Goal: Transaction & Acquisition: Purchase product/service

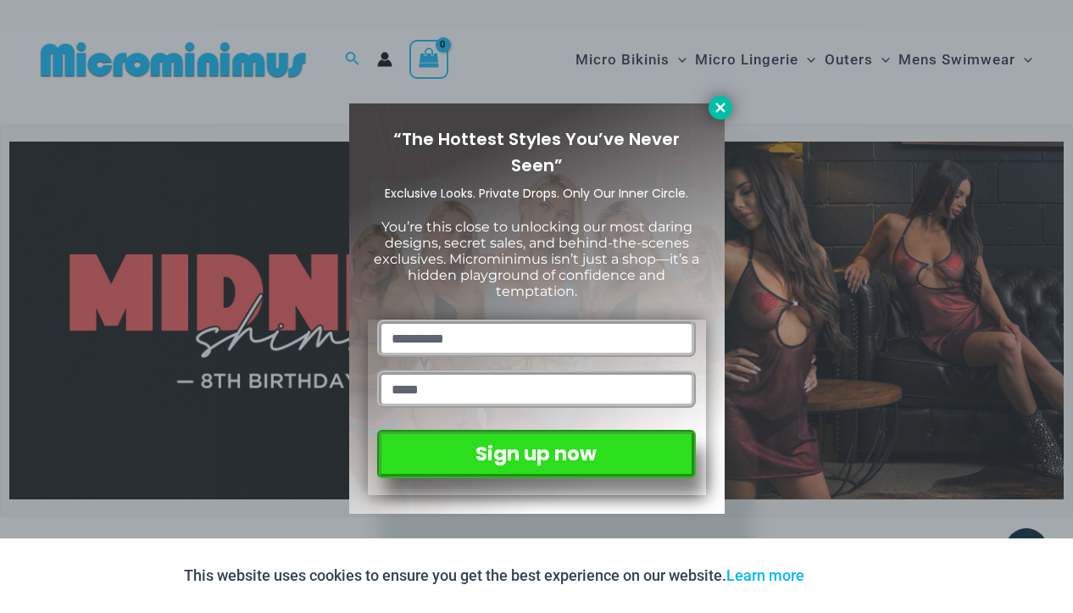
click at [720, 108] on icon at bounding box center [719, 107] width 9 height 9
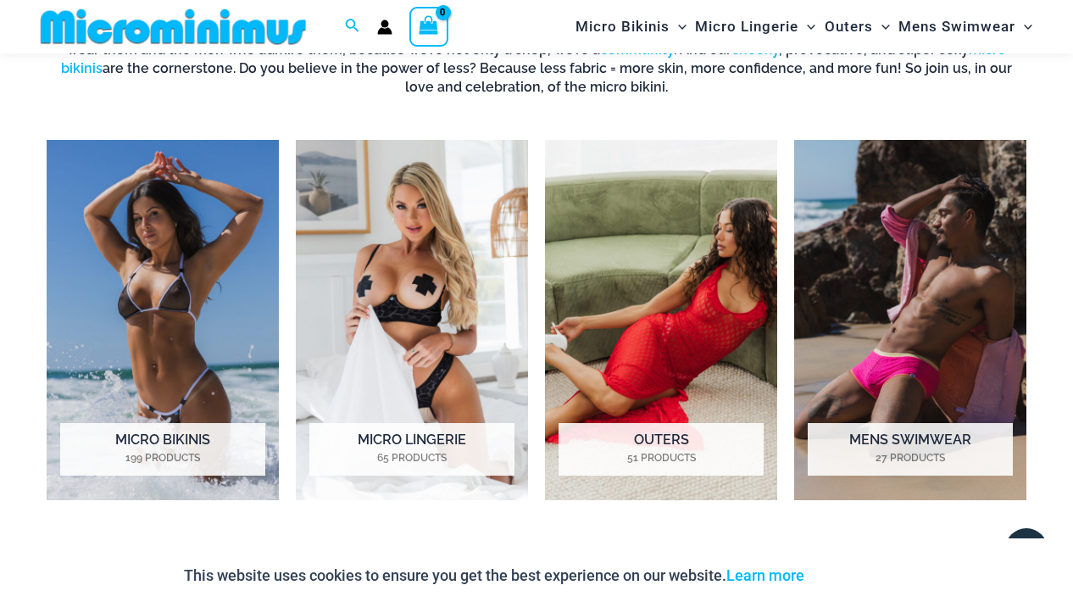
scroll to position [1131, 0]
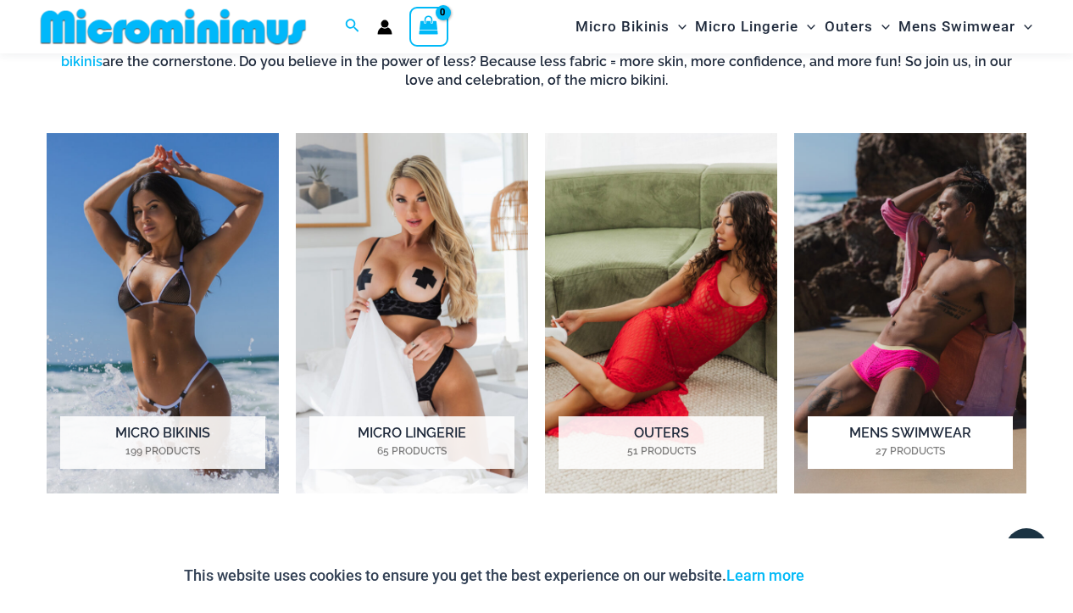
click at [934, 308] on img "Visit product category Mens Swimwear" at bounding box center [910, 313] width 232 height 360
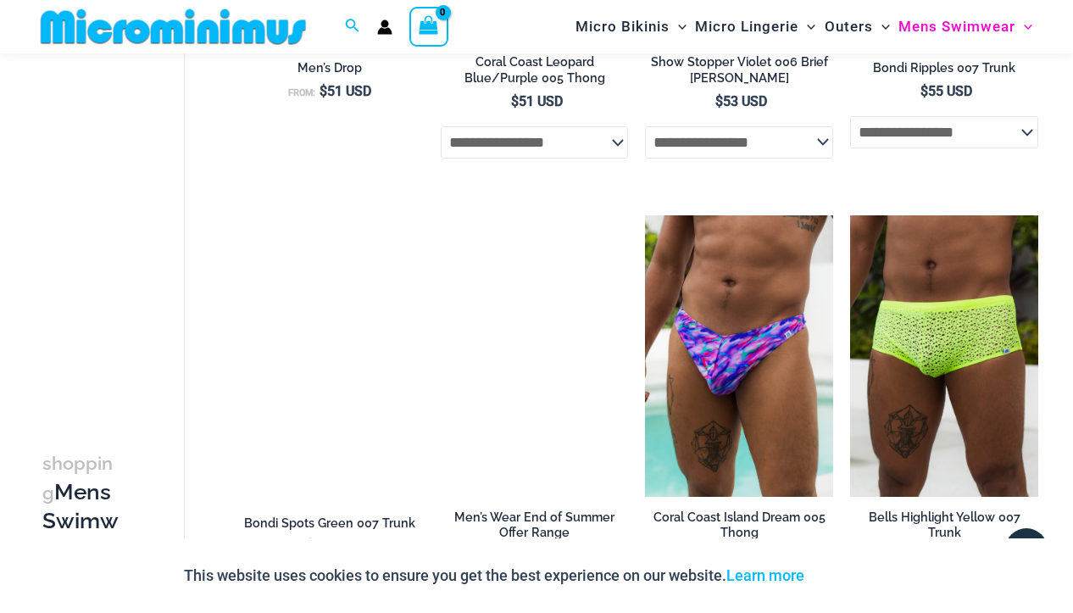
scroll to position [2445, 0]
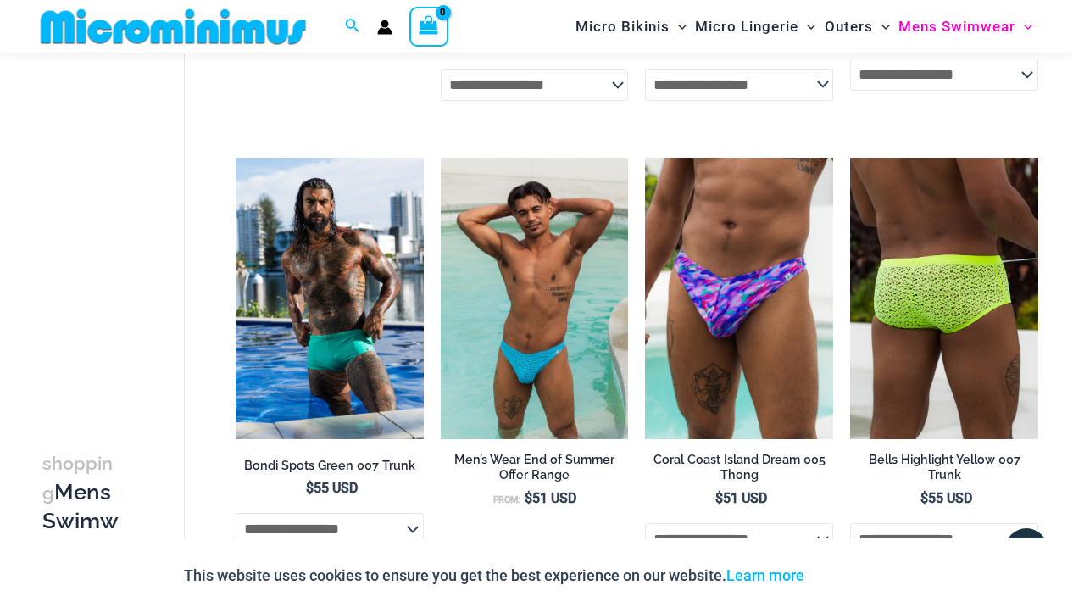
click at [950, 251] on img at bounding box center [944, 299] width 188 height 282
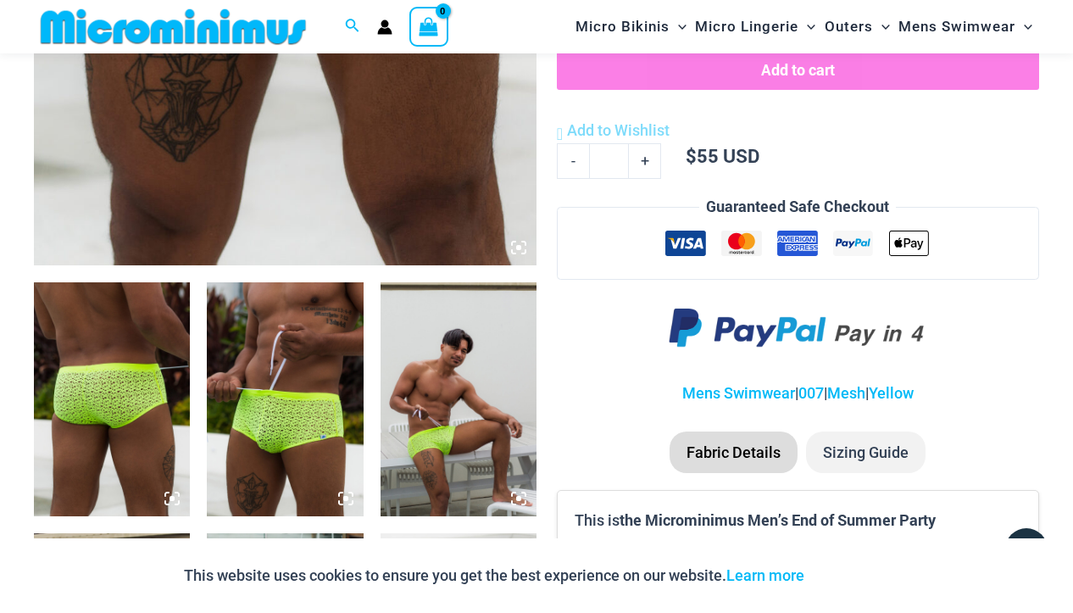
scroll to position [647, 0]
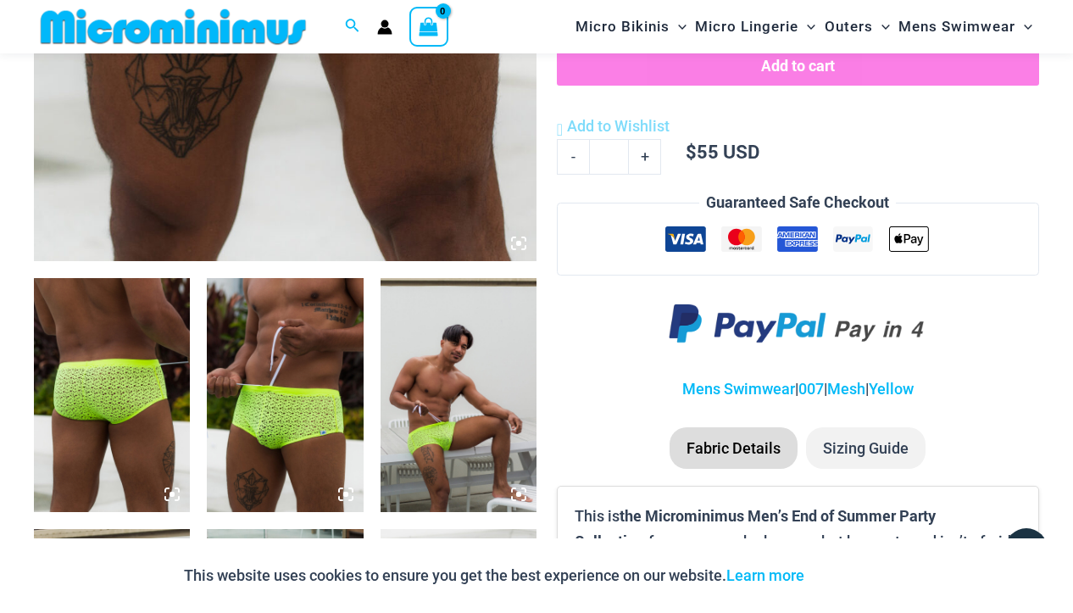
click at [121, 376] on img at bounding box center [112, 395] width 156 height 234
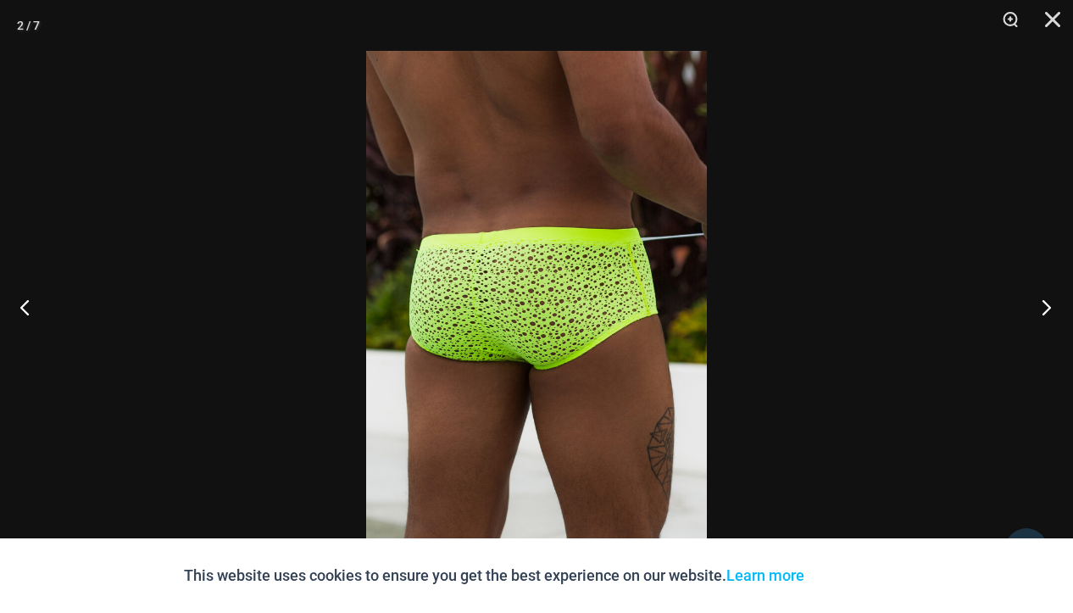
click at [1051, 310] on button "Next" at bounding box center [1041, 306] width 64 height 85
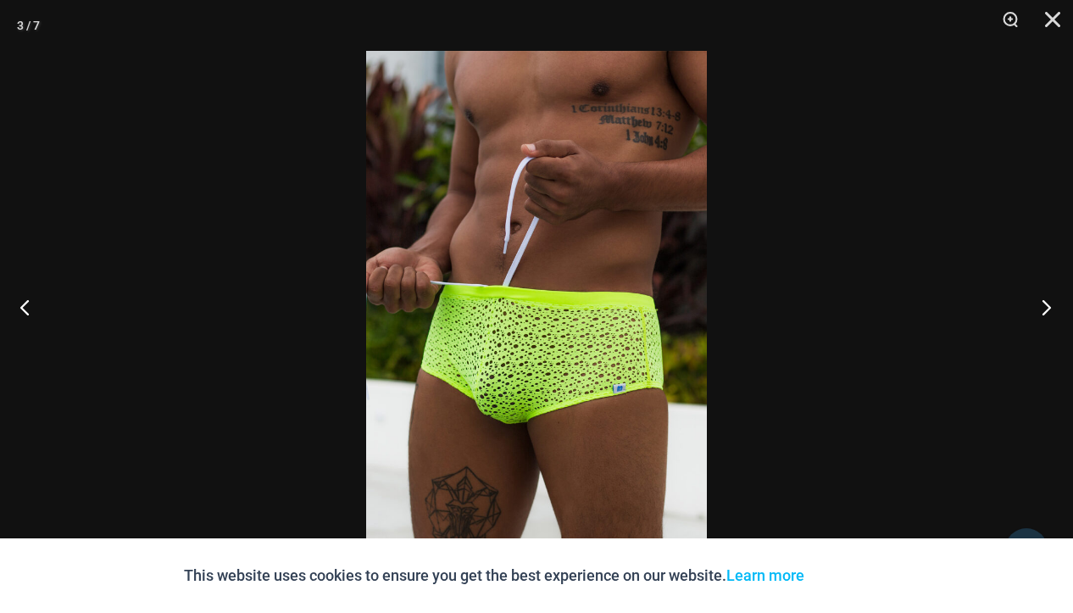
click at [1050, 310] on button "Next" at bounding box center [1041, 306] width 64 height 85
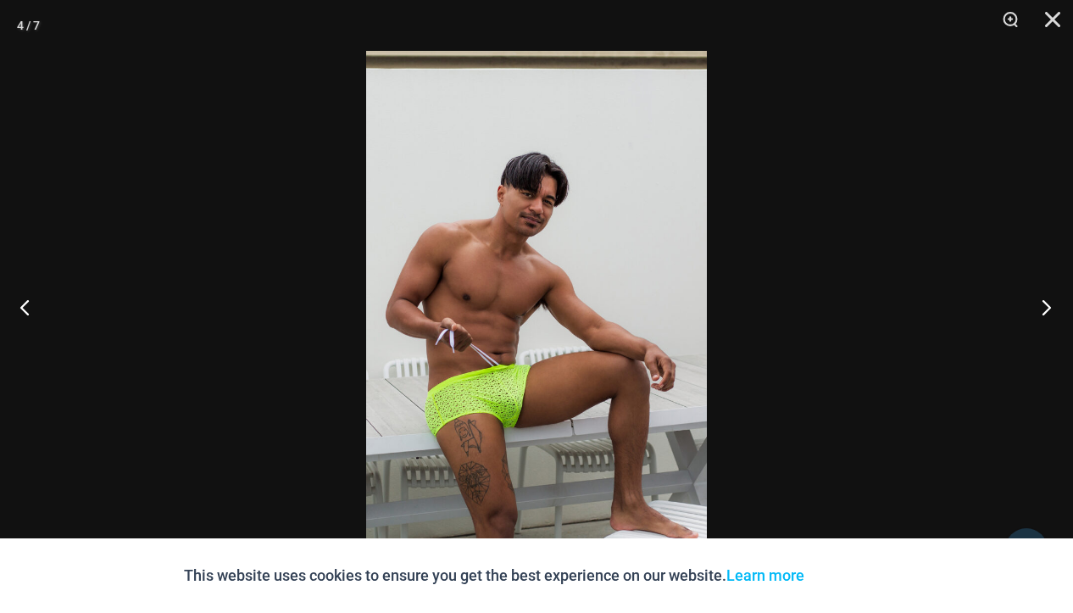
click at [1049, 310] on button "Next" at bounding box center [1041, 306] width 64 height 85
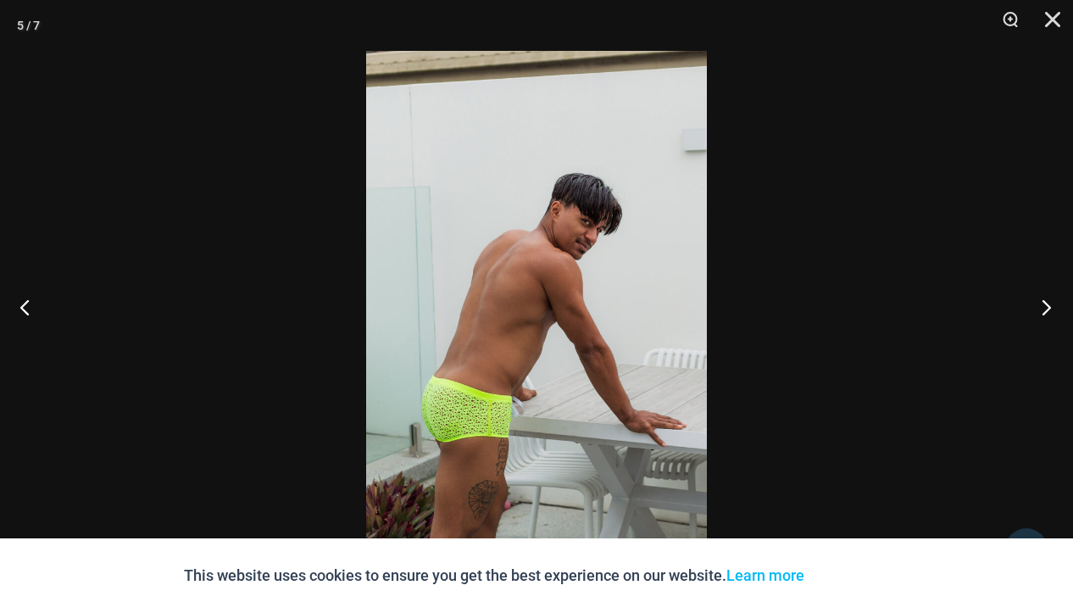
click at [1048, 310] on button "Next" at bounding box center [1041, 306] width 64 height 85
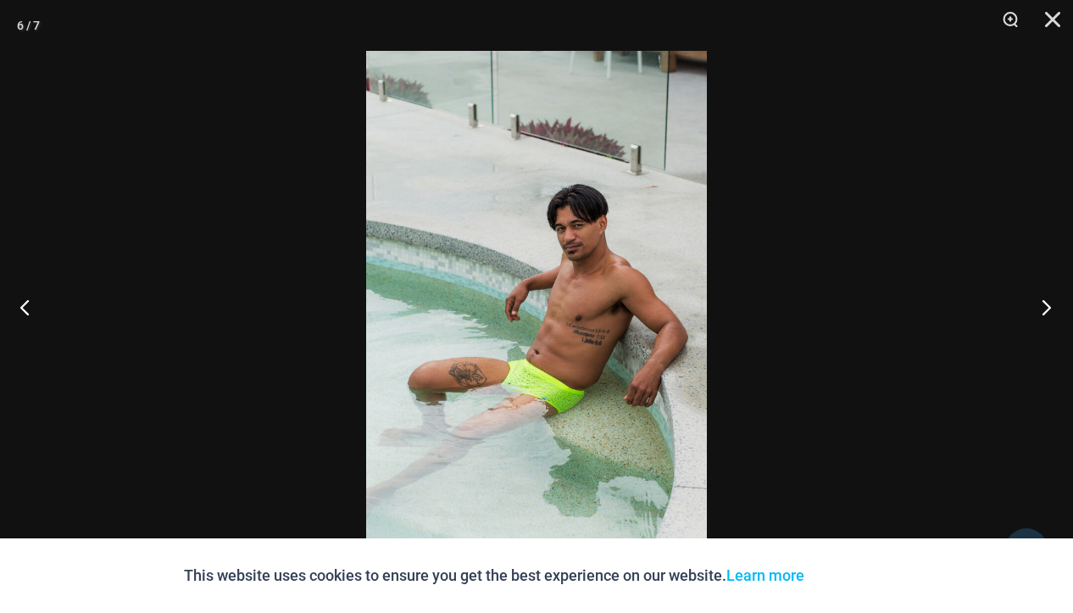
click at [1048, 310] on button "Next" at bounding box center [1041, 306] width 64 height 85
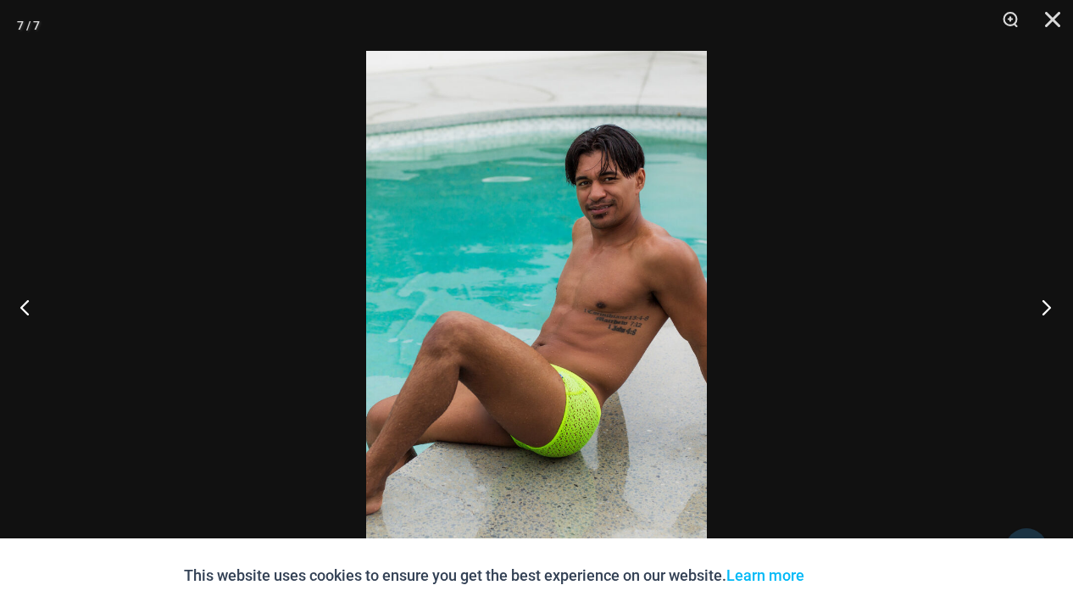
click at [1048, 310] on button "Next" at bounding box center [1041, 306] width 64 height 85
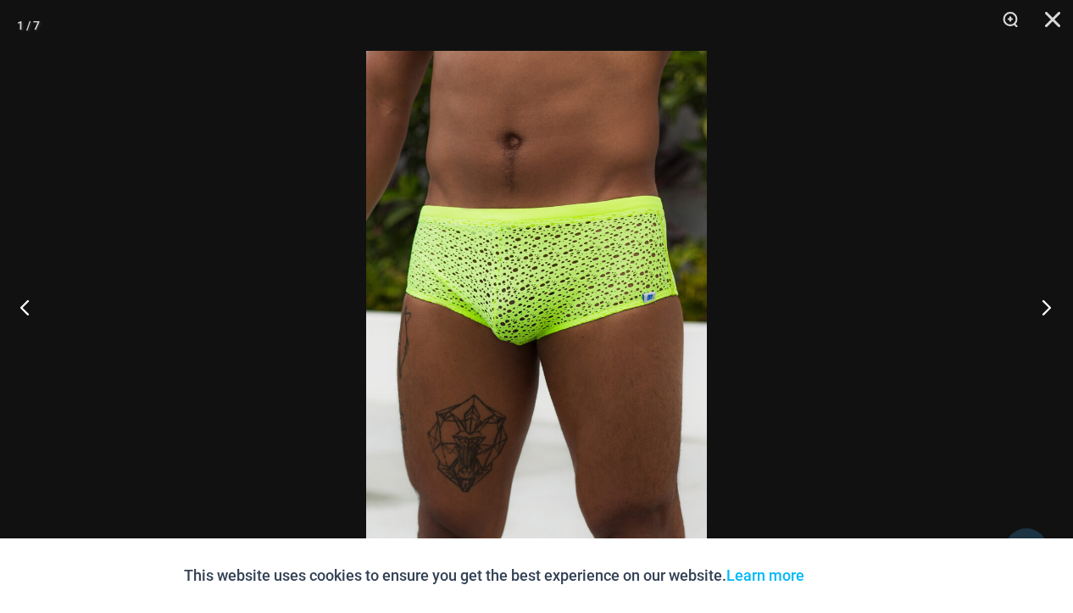
click at [1047, 310] on button "Next" at bounding box center [1041, 306] width 64 height 85
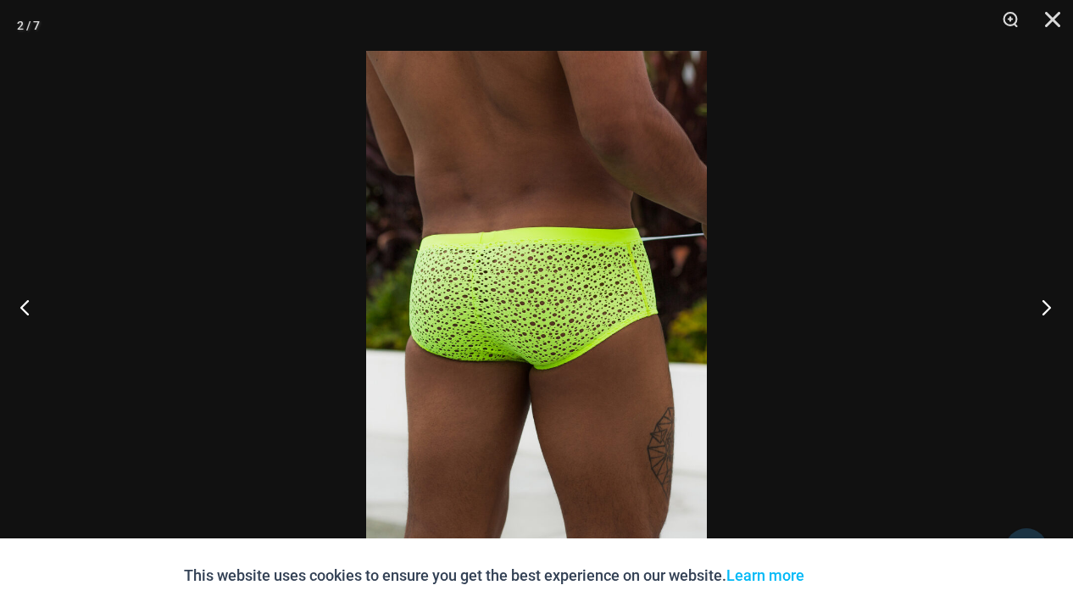
click at [1047, 310] on button "Next" at bounding box center [1041, 306] width 64 height 85
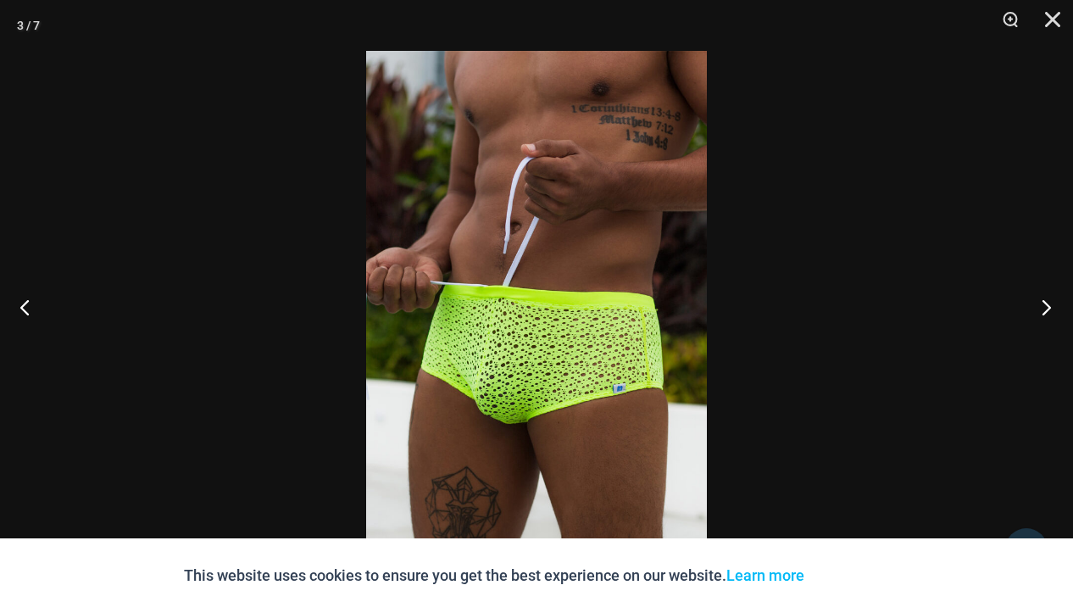
click at [1047, 310] on button "Next" at bounding box center [1041, 306] width 64 height 85
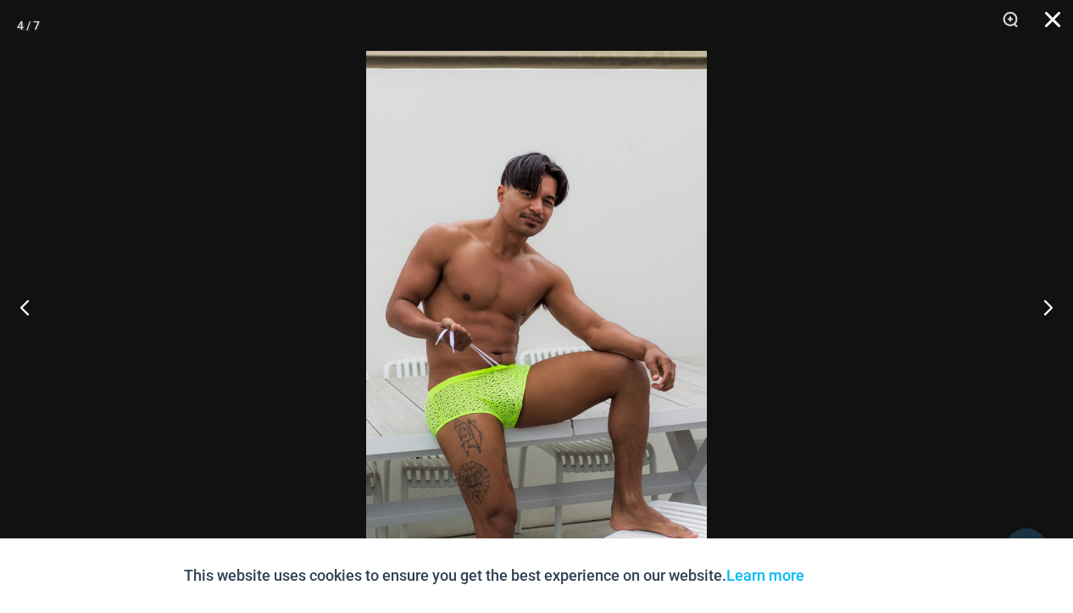
click at [1056, 17] on button "Close" at bounding box center [1046, 25] width 42 height 51
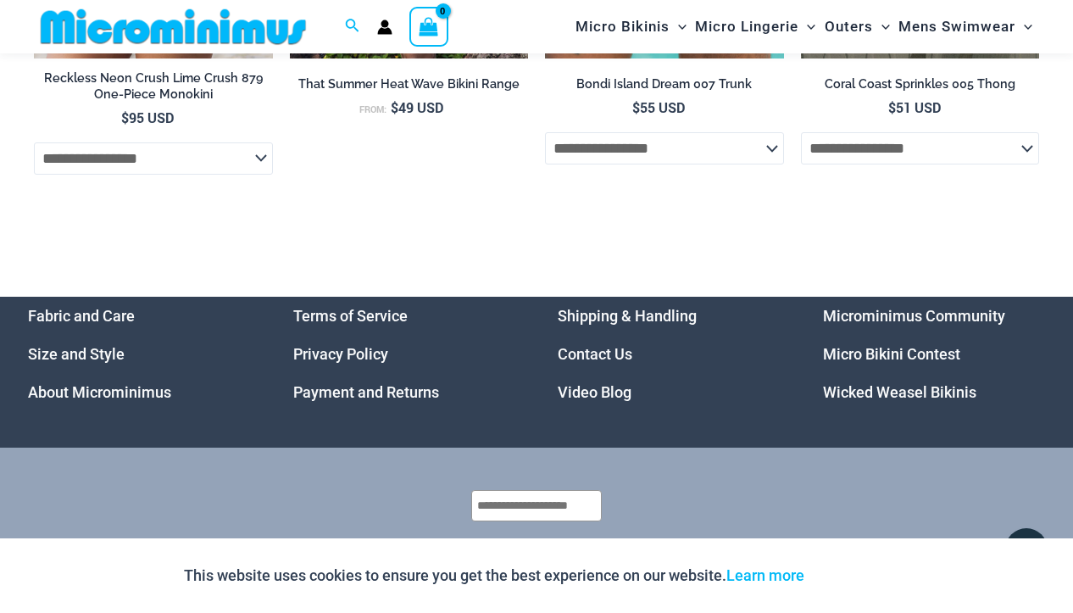
scroll to position [5220, 0]
